Goal: Task Accomplishment & Management: Use online tool/utility

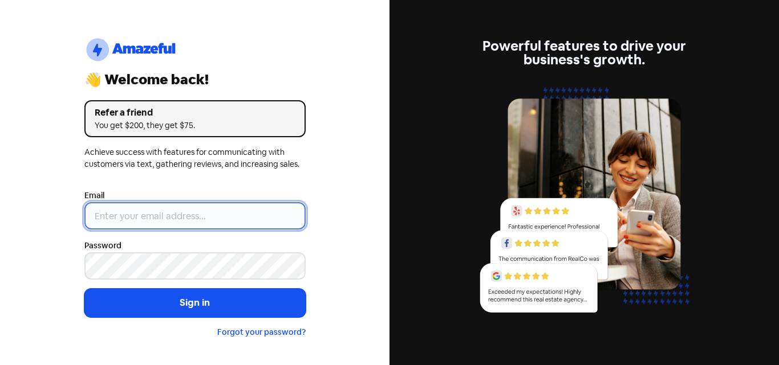
click at [165, 226] on input "email" at bounding box center [194, 215] width 221 height 27
type input "[EMAIL_ADDRESS][DOMAIN_NAME]"
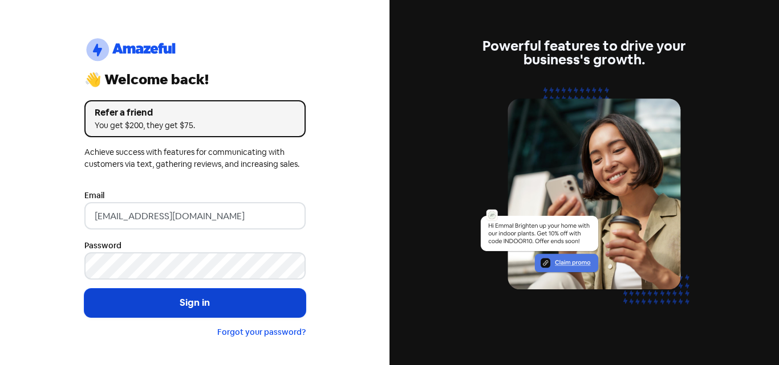
click at [231, 310] on button "Sign in" at bounding box center [194, 303] width 221 height 28
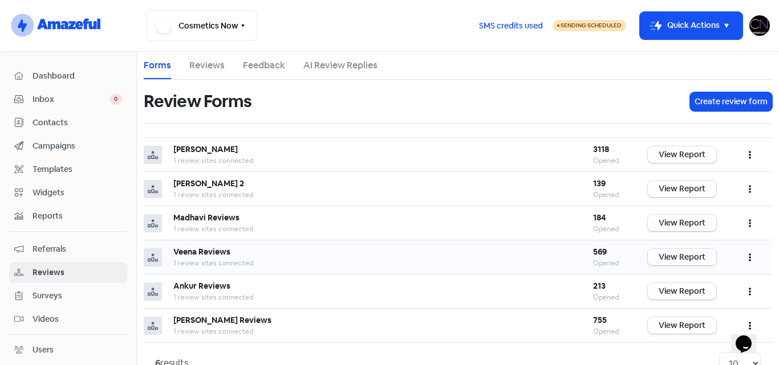
click at [680, 261] on link "View Report" at bounding box center [682, 257] width 68 height 17
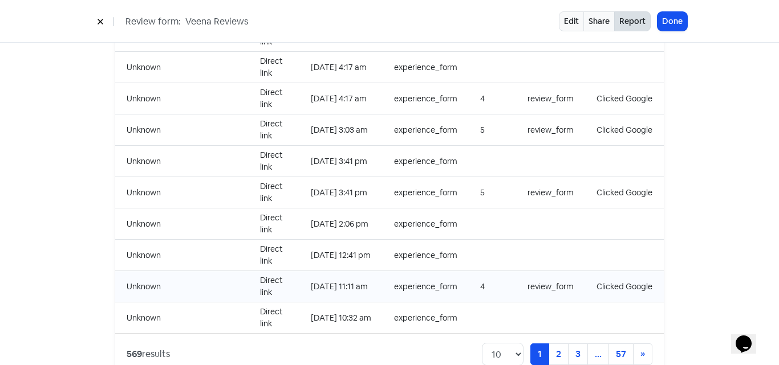
scroll to position [1233, 0]
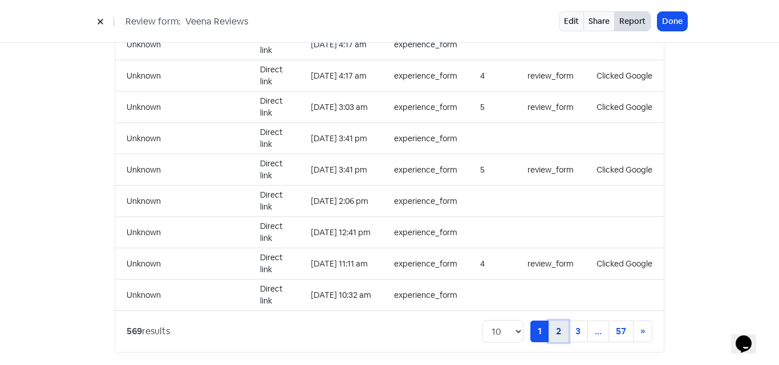
click at [551, 324] on link "2" at bounding box center [558, 332] width 20 height 22
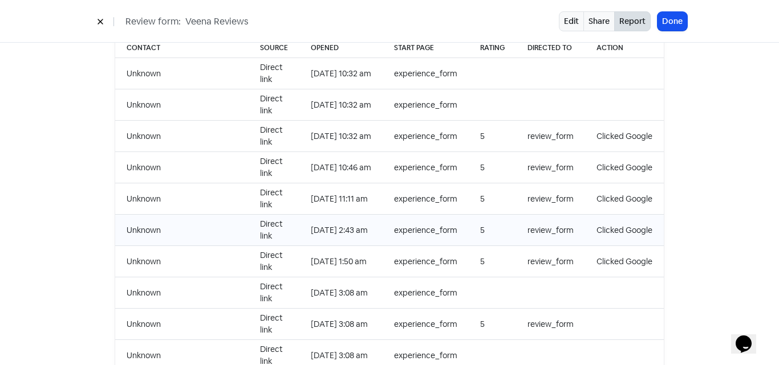
scroll to position [1233, 0]
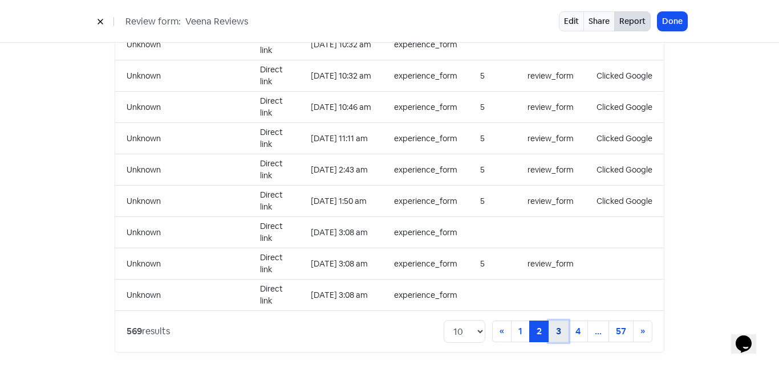
click at [556, 325] on link "3" at bounding box center [558, 332] width 20 height 22
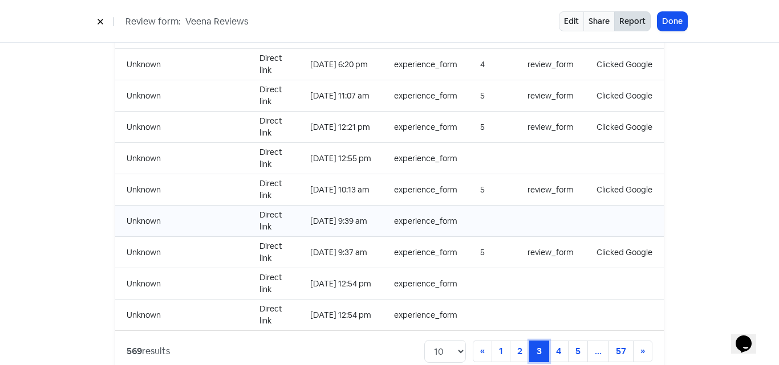
scroll to position [1233, 0]
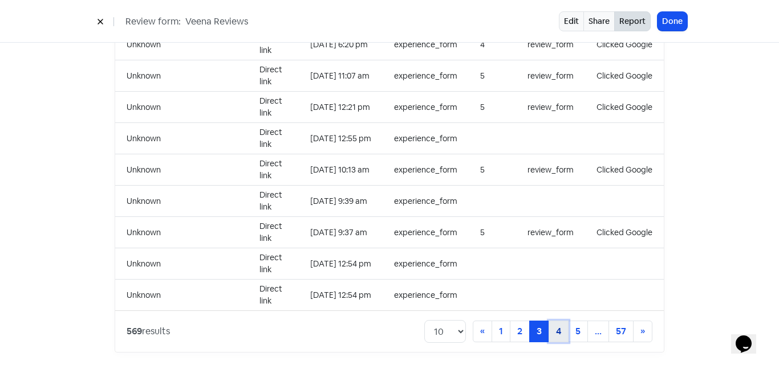
click at [558, 324] on link "4" at bounding box center [558, 332] width 20 height 22
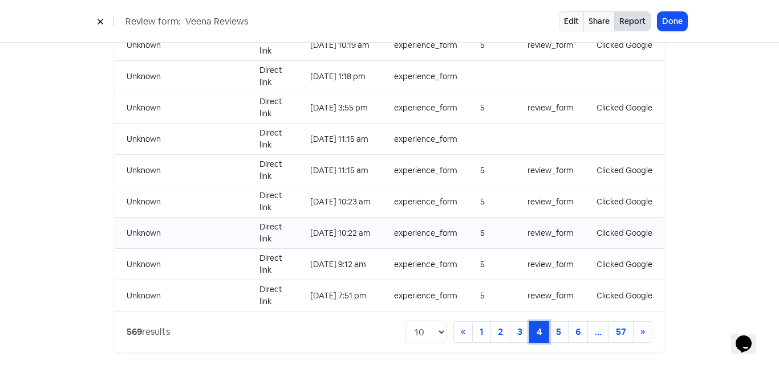
scroll to position [1233, 0]
click at [551, 322] on link "5" at bounding box center [558, 332] width 20 height 22
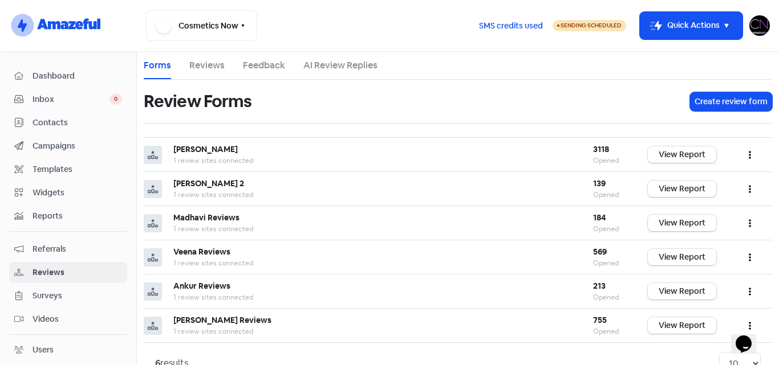
click at [756, 25] on img at bounding box center [759, 25] width 21 height 21
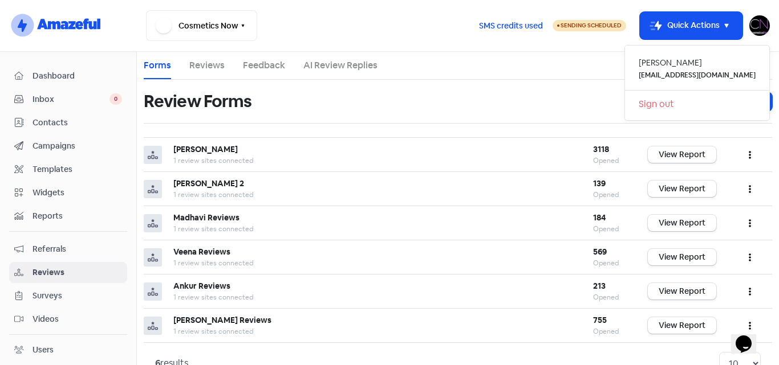
click at [688, 104] on link "Sign out" at bounding box center [697, 104] width 144 height 18
